Goal: Transaction & Acquisition: Purchase product/service

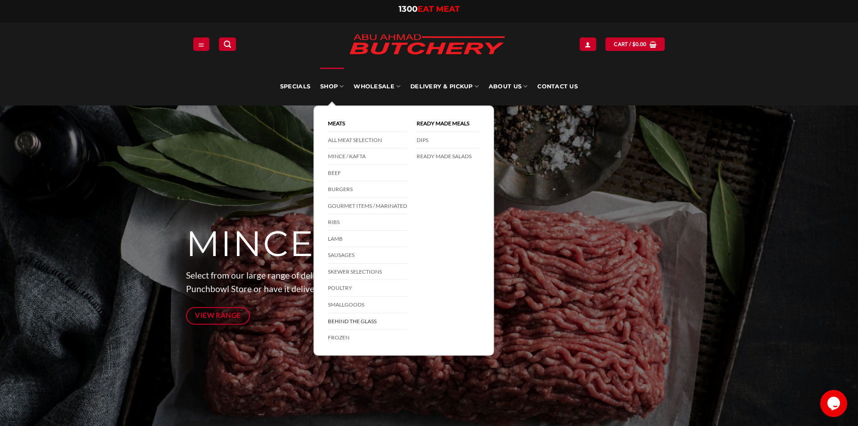
click at [354, 316] on link "Behind The Glass" at bounding box center [367, 321] width 79 height 17
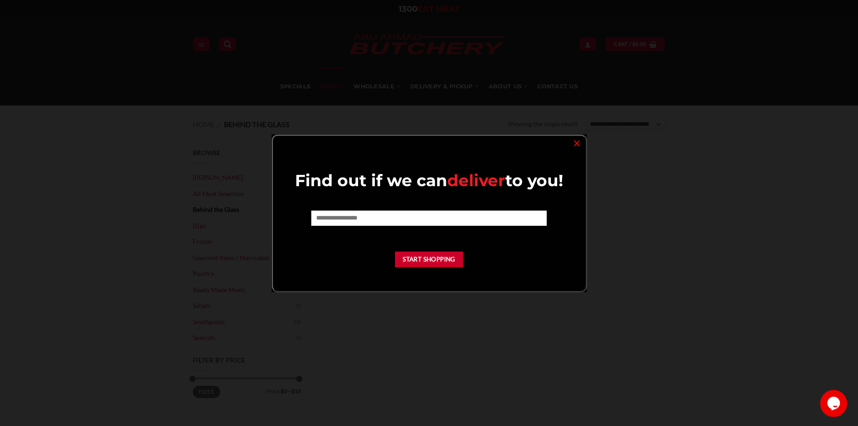
drag, startPoint x: 572, startPoint y: 145, endPoint x: 571, endPoint y: 158, distance: 13.1
click at [573, 145] on link "×" at bounding box center [576, 142] width 13 height 12
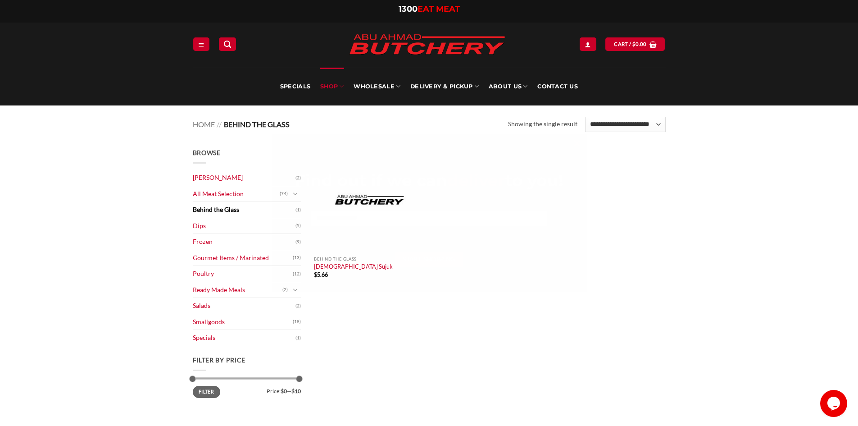
drag, startPoint x: 587, startPoint y: 199, endPoint x: 594, endPoint y: 194, distance: 8.4
click at [592, 196] on div "Quick View Behind the Glass Lebanese Sujuk $ 5.66" at bounding box center [490, 221] width 360 height 146
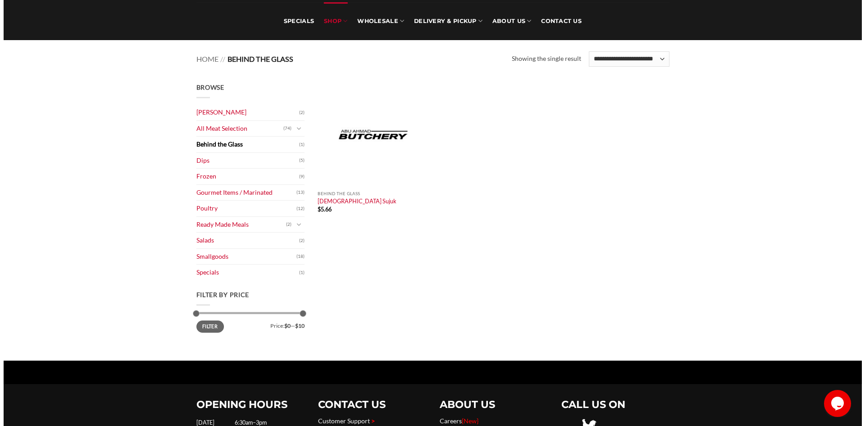
scroll to position [45, 0]
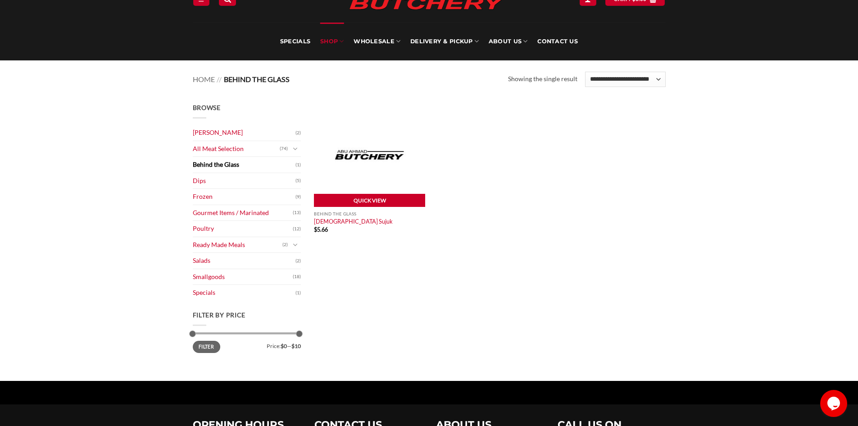
click at [360, 202] on link "Quick View" at bounding box center [369, 201] width 111 height 14
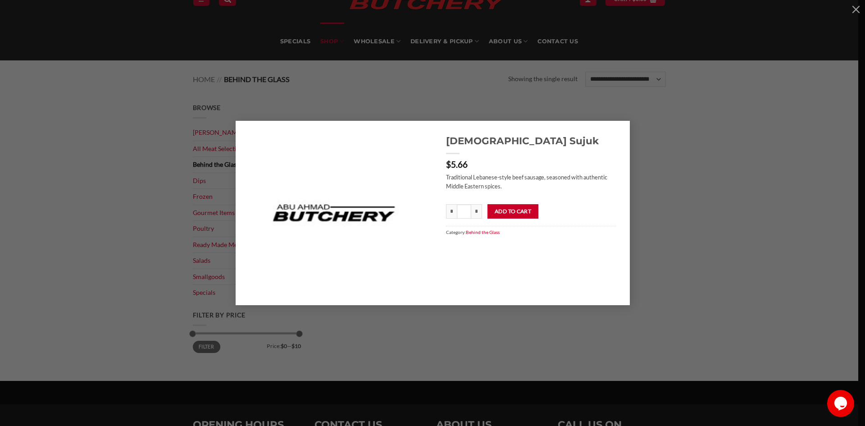
click at [482, 212] on form "* Lebanese Sujuk quantity * * Add to cart" at bounding box center [531, 208] width 170 height 20
click at [477, 214] on input "*" at bounding box center [476, 211] width 11 height 14
click at [446, 214] on input "*" at bounding box center [451, 211] width 11 height 14
type input "***"
